Goal: Check status: Check status

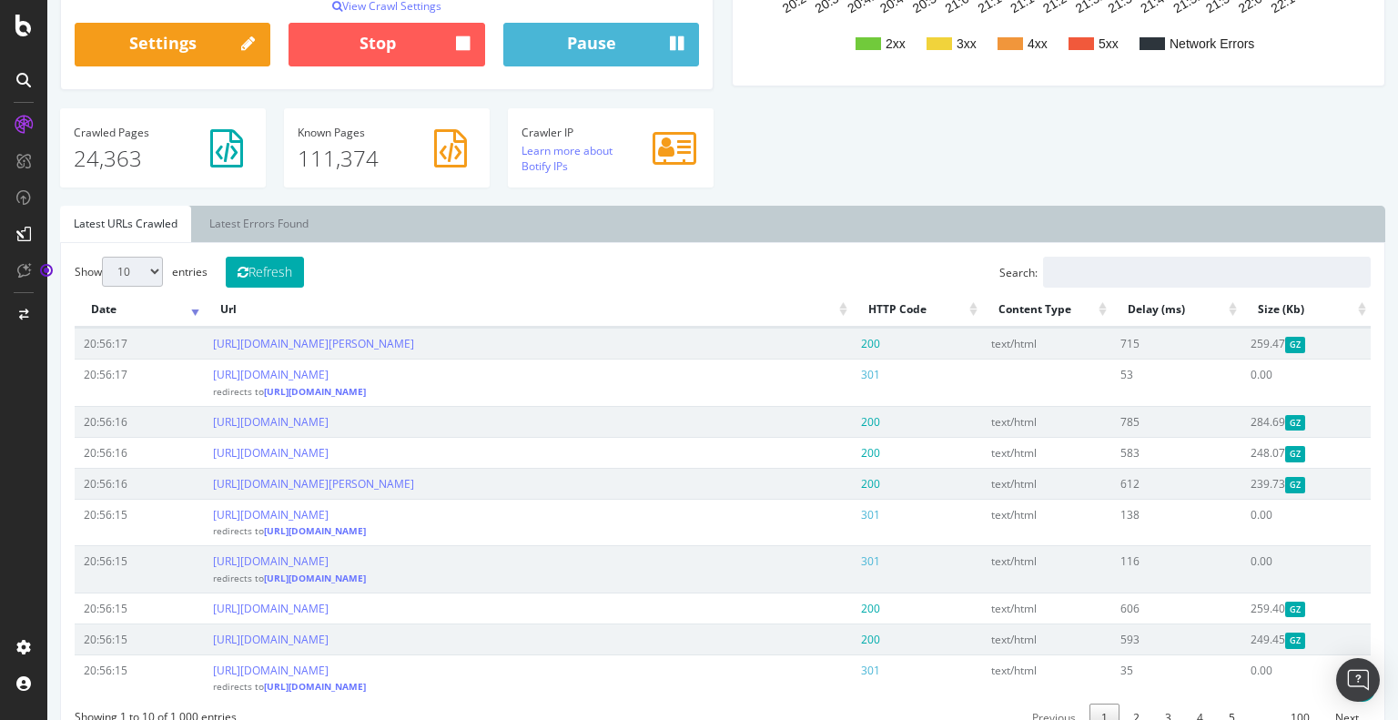
scroll to position [512, 0]
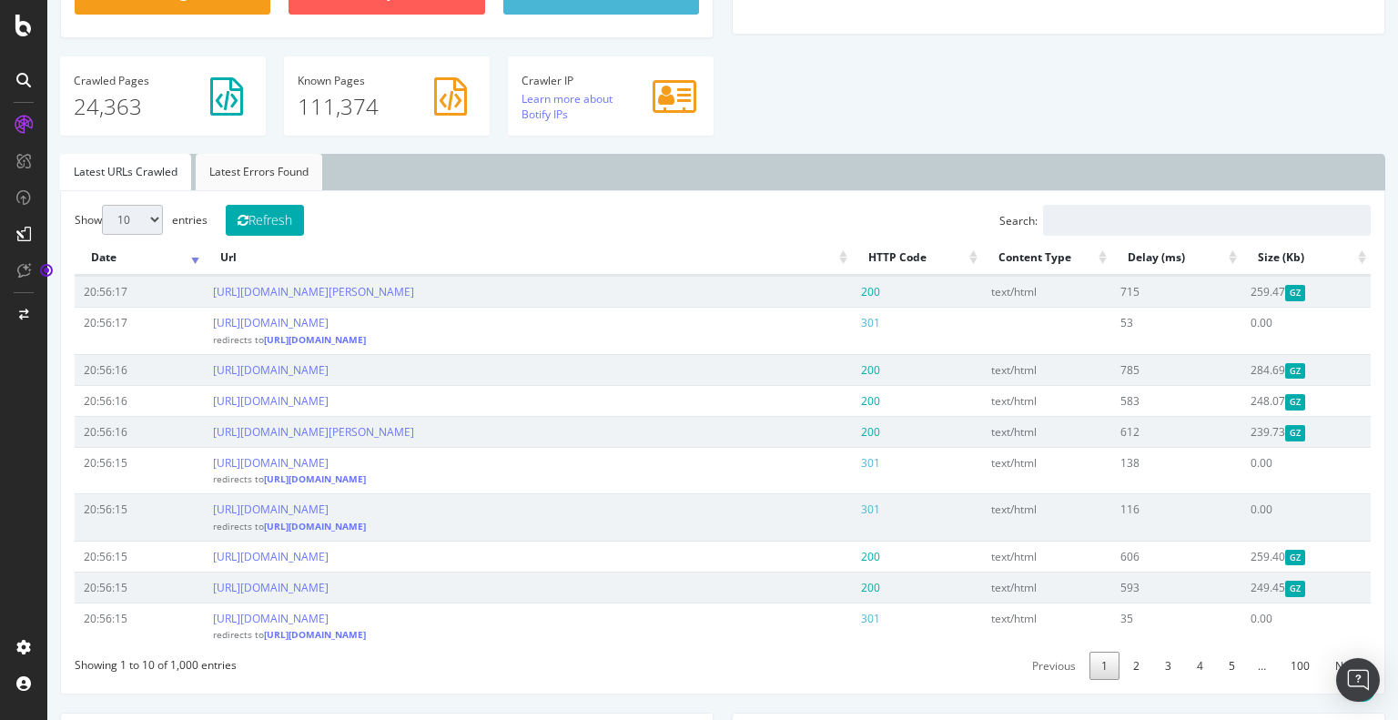
click at [262, 167] on link "Latest Errors Found" at bounding box center [259, 172] width 127 height 36
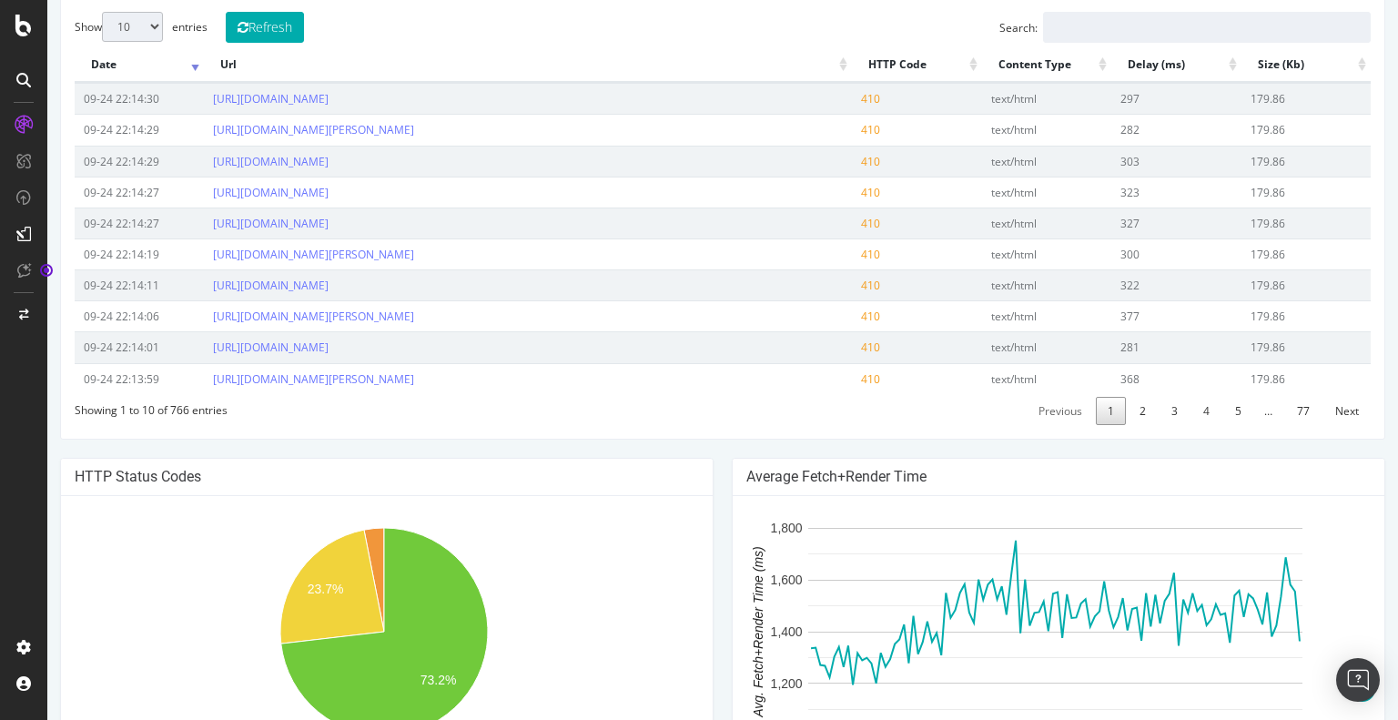
scroll to position [571, 0]
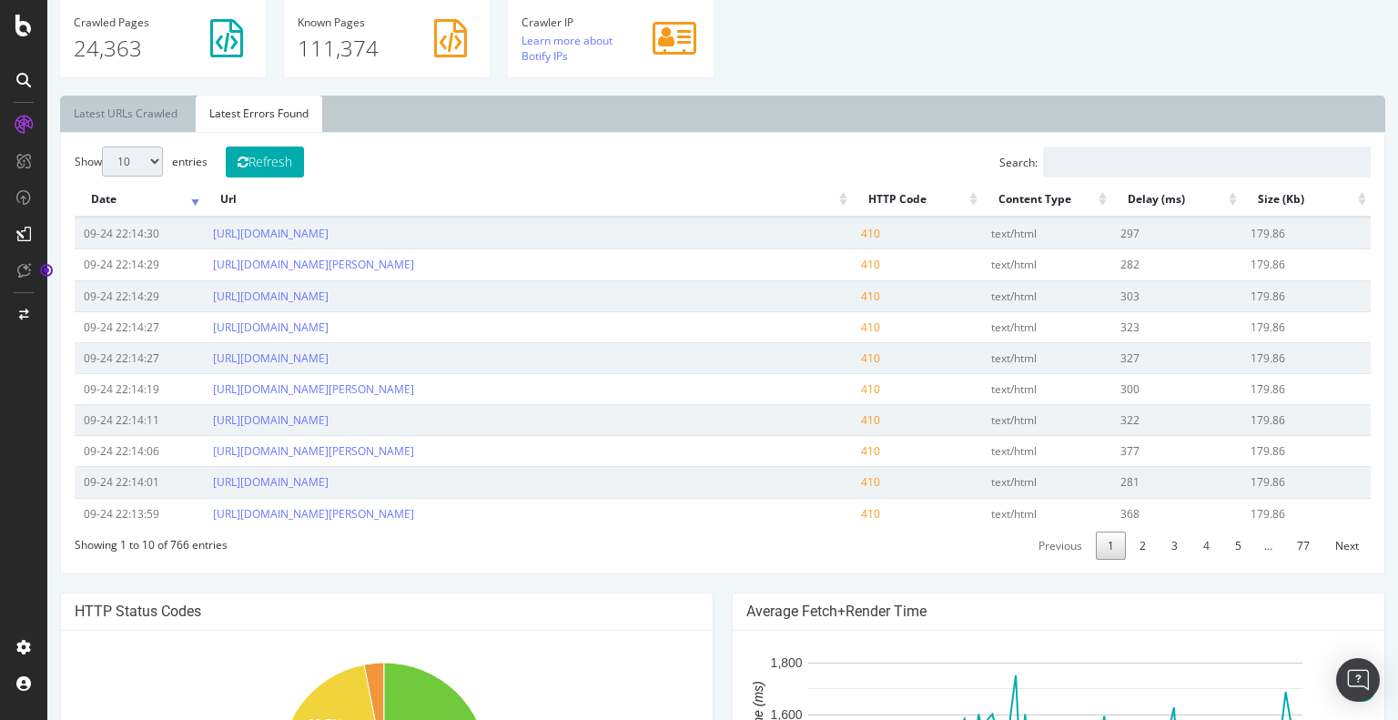
click at [881, 206] on th "HTTP Code" at bounding box center [916, 200] width 129 height 36
click at [953, 202] on th "HTTP Code" at bounding box center [916, 200] width 129 height 36
click at [886, 195] on th "HTTP Code" at bounding box center [916, 200] width 129 height 36
click at [826, 193] on th "Url" at bounding box center [528, 200] width 648 height 36
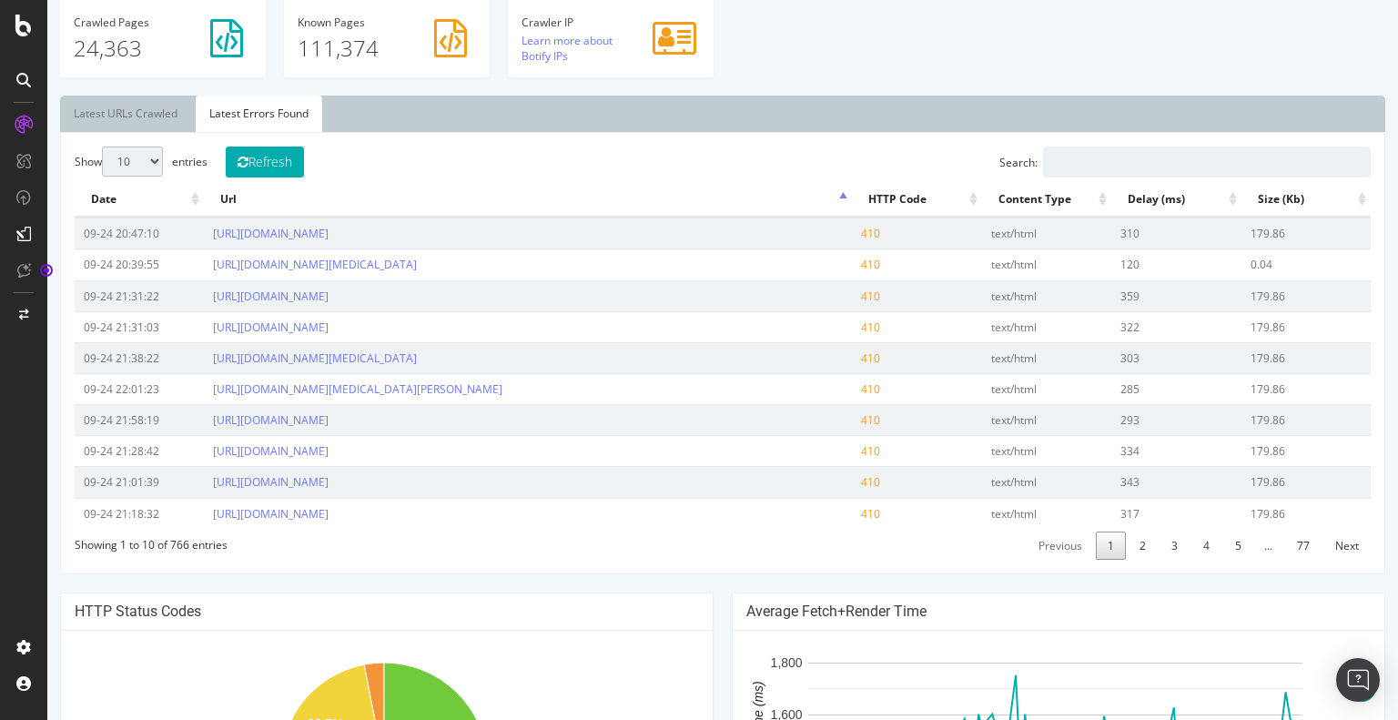
click at [867, 188] on th "HTTP Code" at bounding box center [916, 200] width 129 height 36
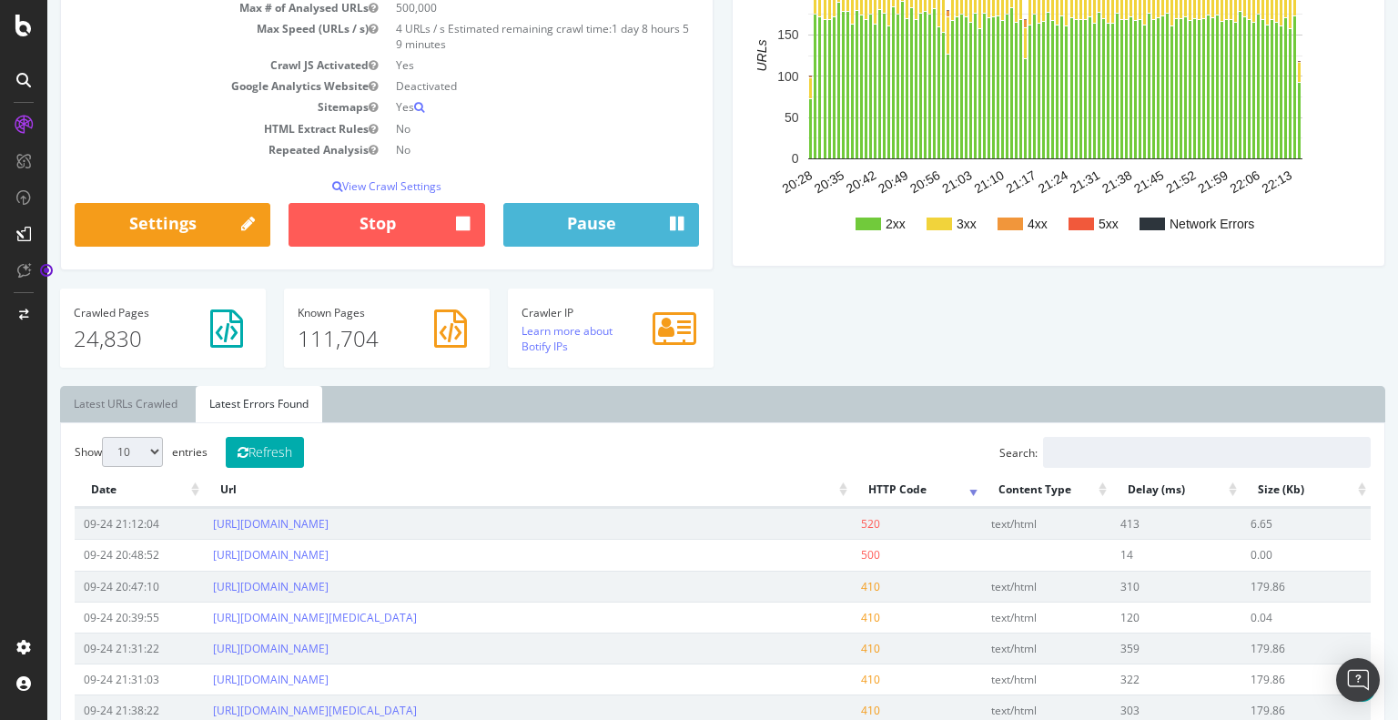
scroll to position [276, 0]
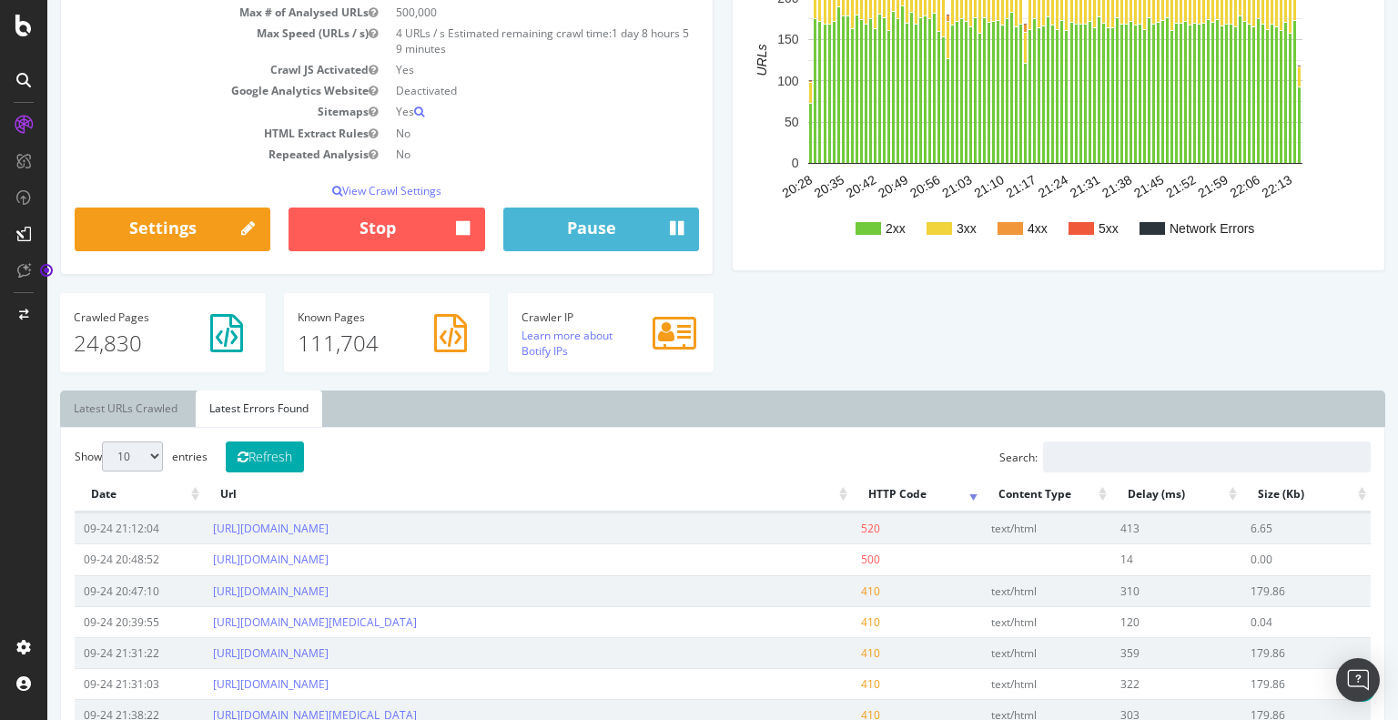
click at [827, 310] on div "Analysis Settings Project Name Lumens XML Sitemap Allowed Domains [URL][DOMAIN_…" at bounding box center [723, 138] width 1344 height 504
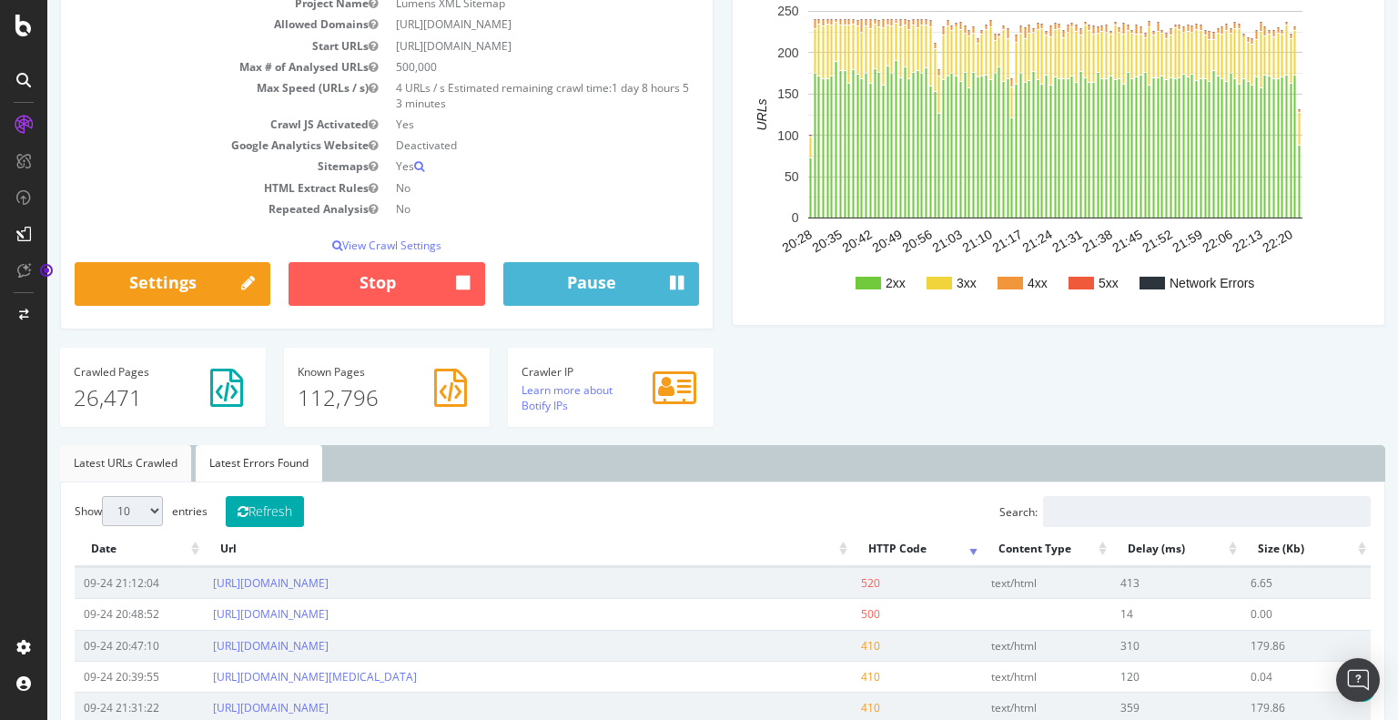
click at [113, 476] on link "Latest URLs Crawled" at bounding box center [125, 463] width 131 height 36
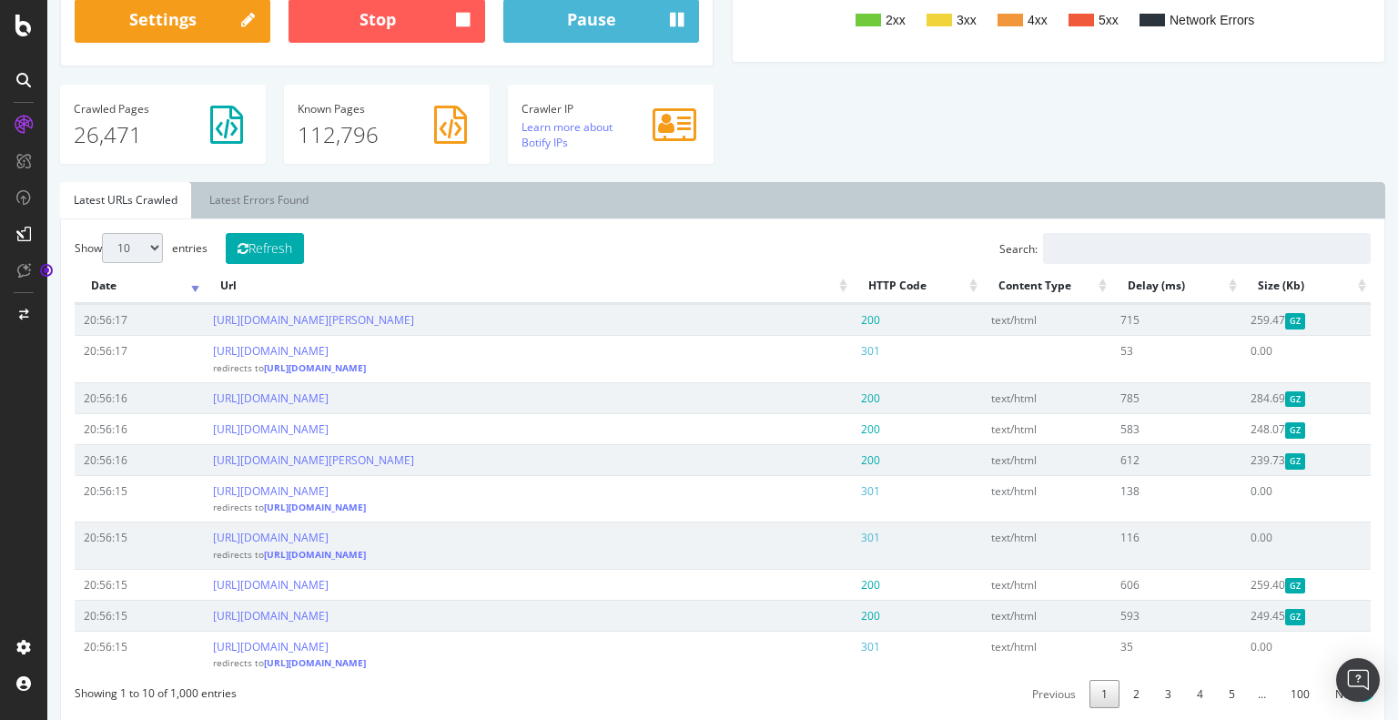
scroll to position [506, 0]
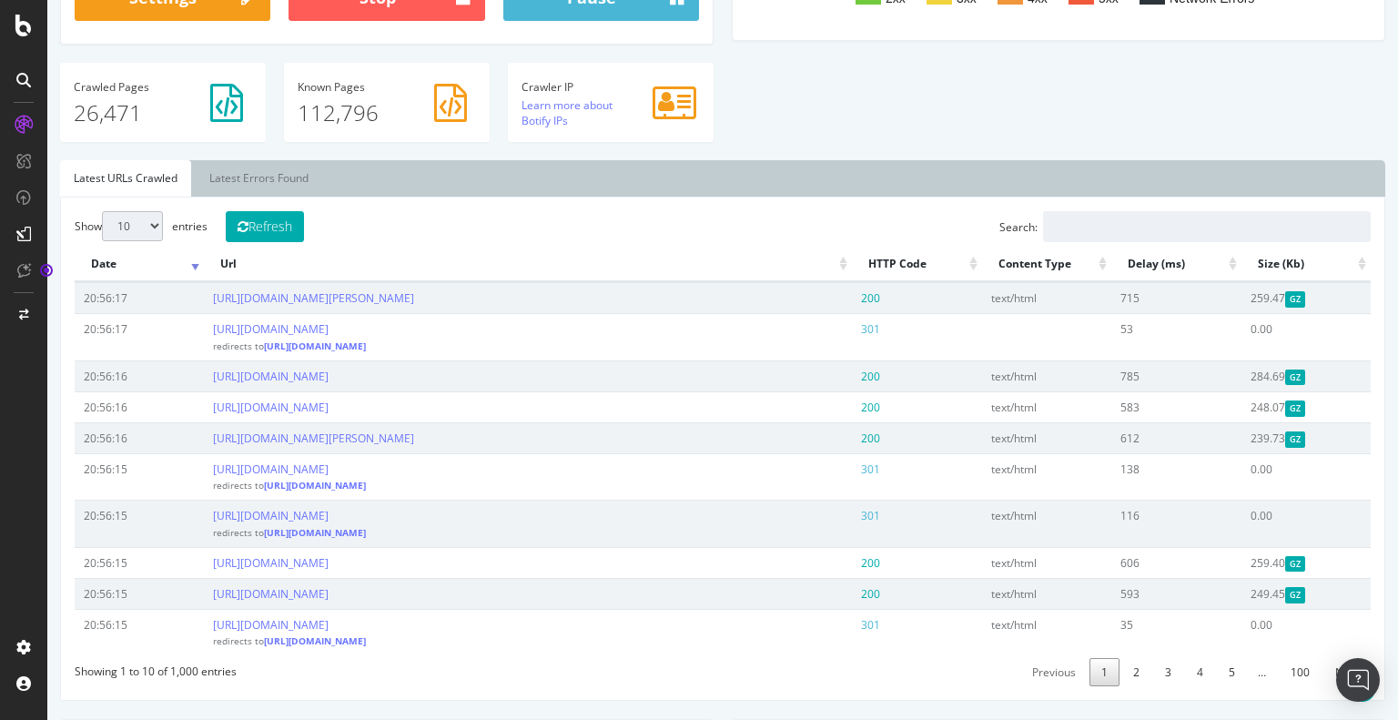
click at [899, 247] on th "HTTP Code" at bounding box center [916, 265] width 129 height 36
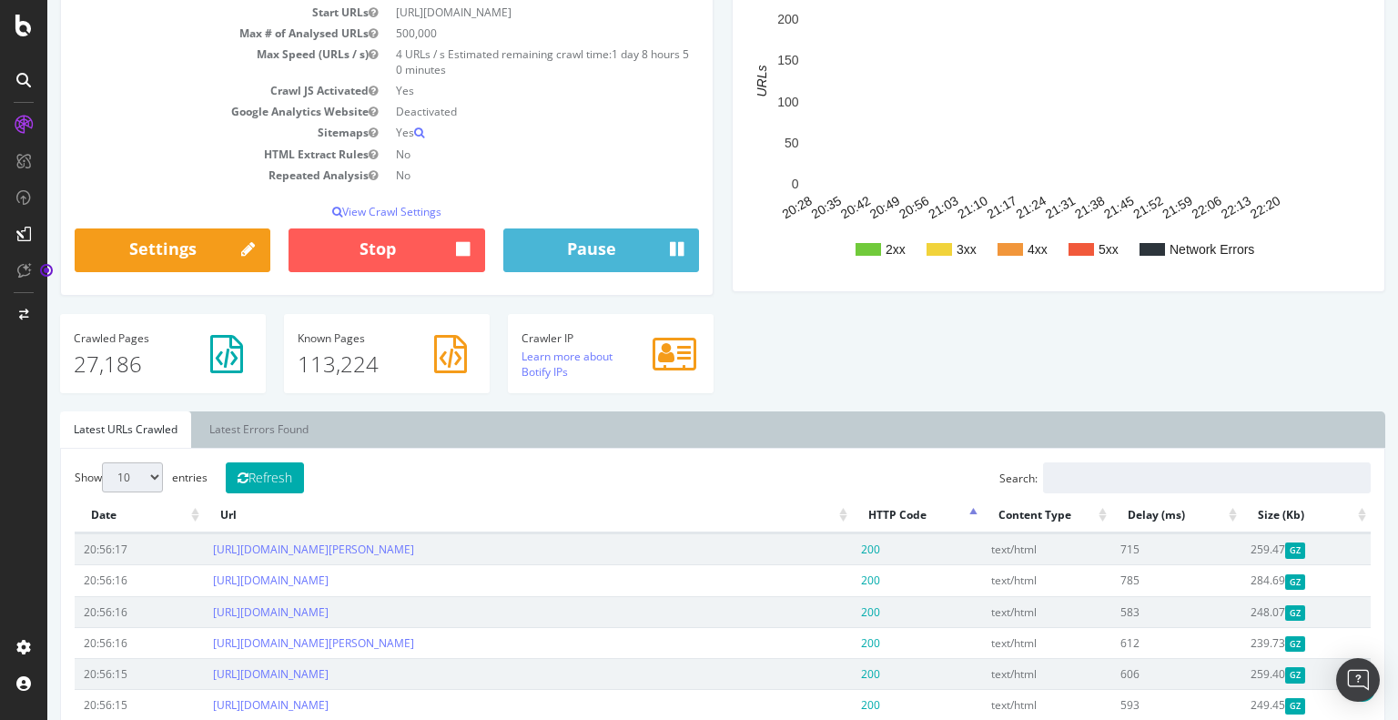
scroll to position [211, 0]
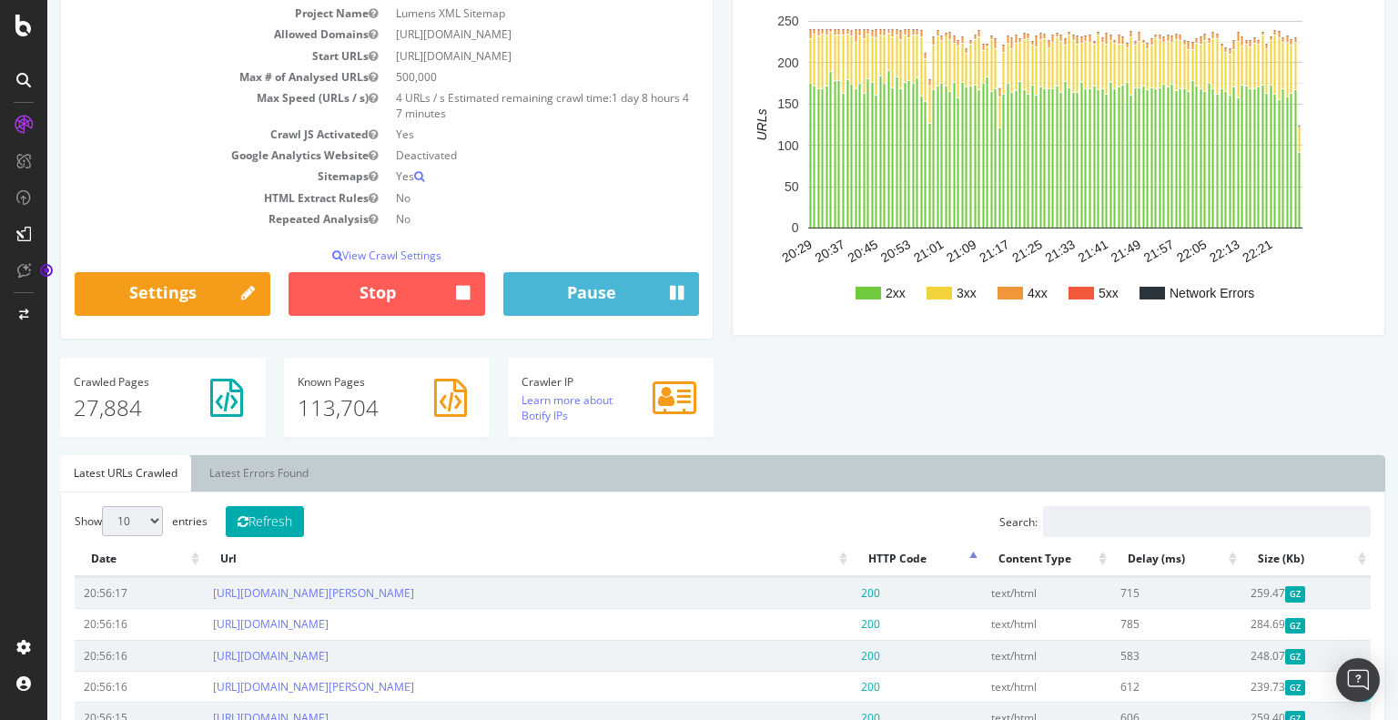
click at [816, 498] on div "Show 10 25 50 100 entries Refresh Search: Date Url HTTP Code Content Type Delay…" at bounding box center [722, 713] width 1325 height 442
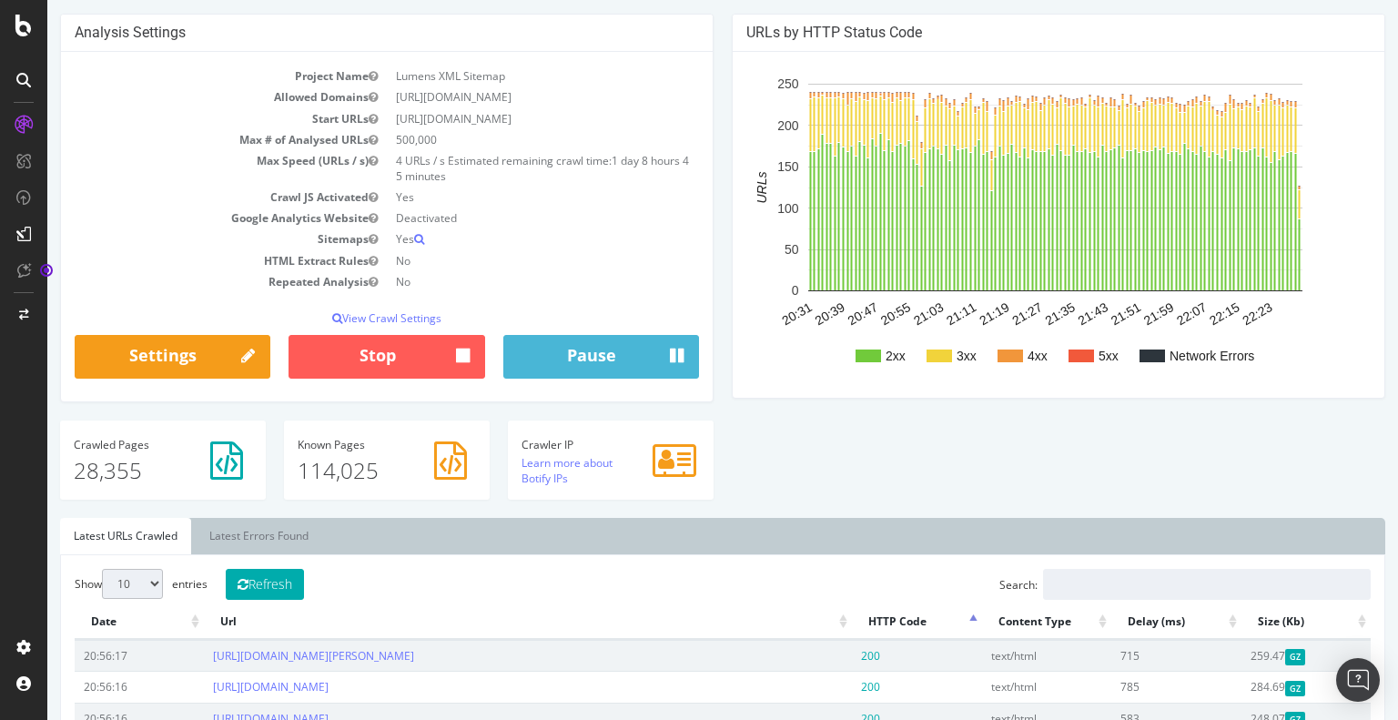
scroll to position [147, 0]
